Goal: Task Accomplishment & Management: Manage account settings

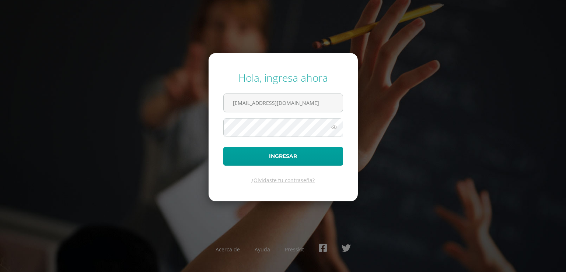
type input "2022028@maiagt.org"
click at [223, 147] on button "Ingresar" at bounding box center [283, 156] width 120 height 19
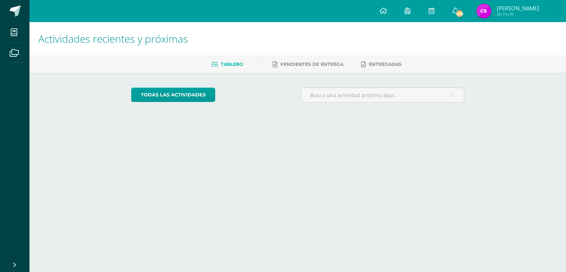
click at [483, 15] on span "Cristina Paola Mi Perfil" at bounding box center [508, 11] width 66 height 15
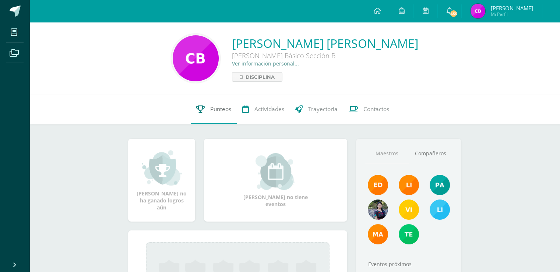
click at [222, 107] on span "Punteos" at bounding box center [220, 109] width 21 height 8
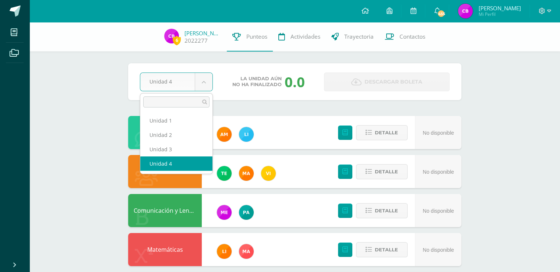
click at [199, 85] on body "Mis cursos Archivos Cerrar panel Arte Tercero Básico "Sección B" Ciencias Natur…" at bounding box center [280, 257] width 560 height 515
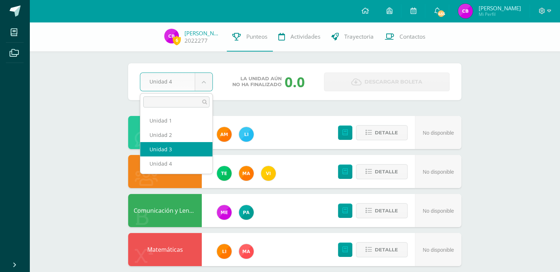
select select "Unidad 3"
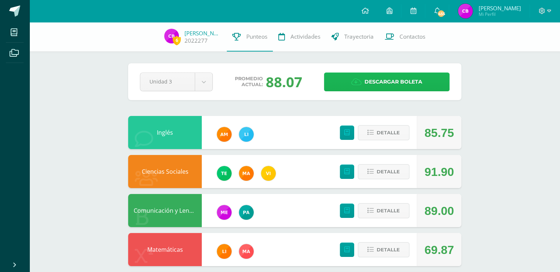
click at [387, 81] on span "Descargar boleta" at bounding box center [394, 82] width 58 height 18
